Goal: Navigation & Orientation: Go to known website

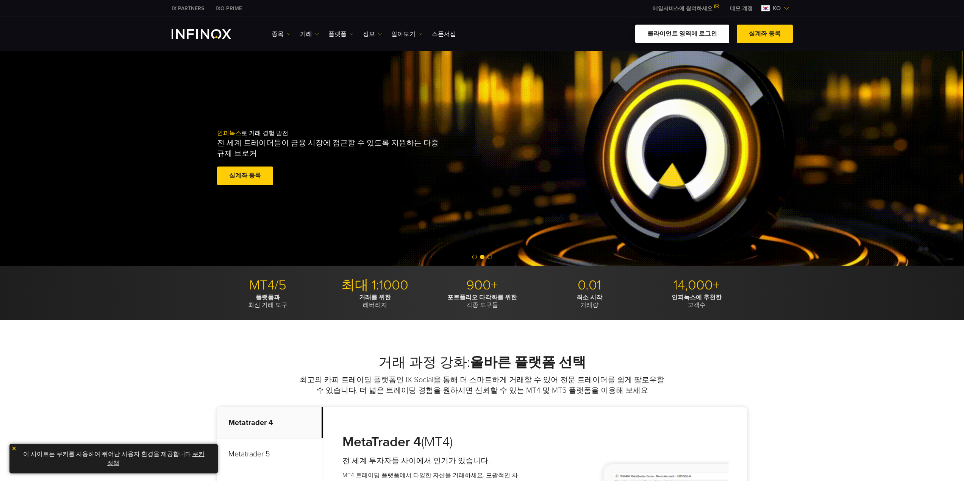
click at [703, 38] on link "클라이언트 영역에 로그인" at bounding box center [682, 34] width 94 height 19
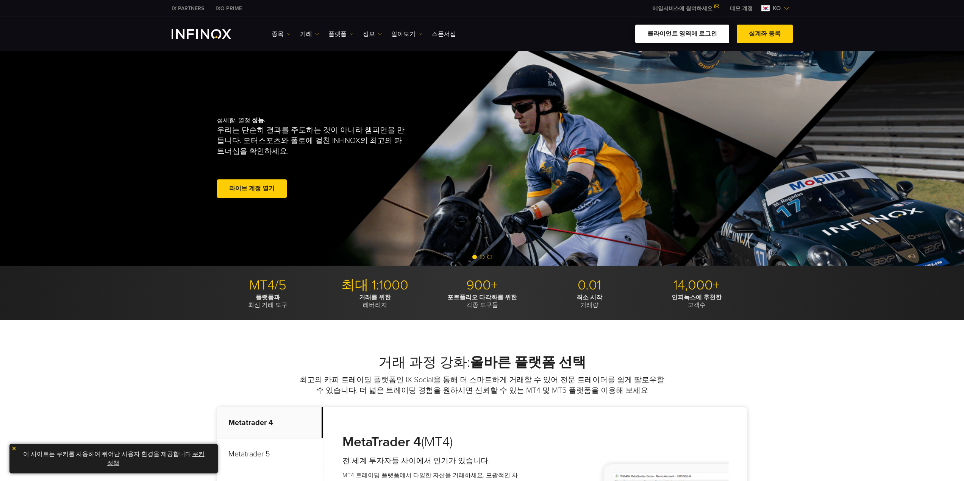
click at [695, 33] on link "클라이언트 영역에 로그인" at bounding box center [682, 34] width 94 height 19
